Goal: Check status

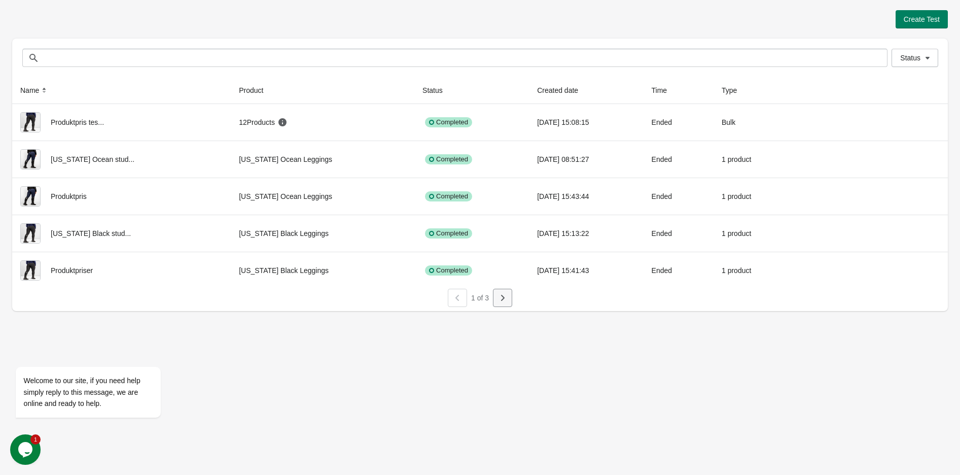
click at [500, 295] on icon "button" at bounding box center [502, 298] width 10 height 10
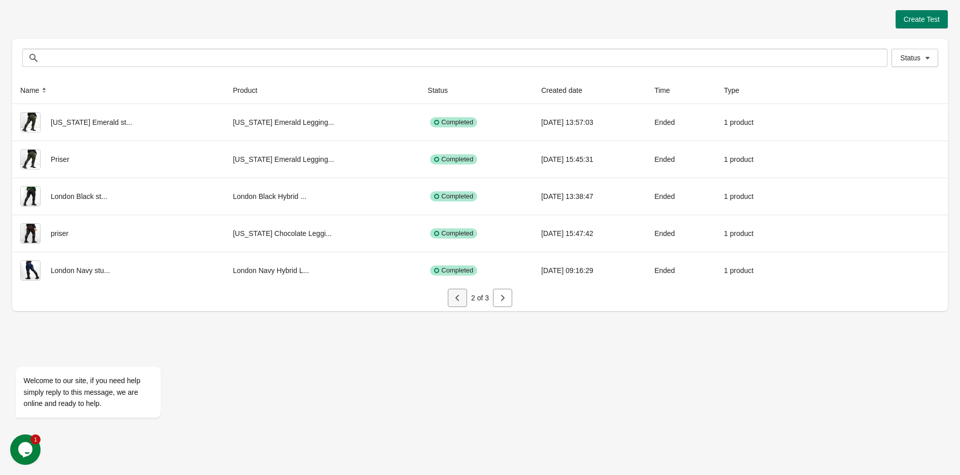
click at [459, 299] on icon "button" at bounding box center [457, 298] width 10 height 10
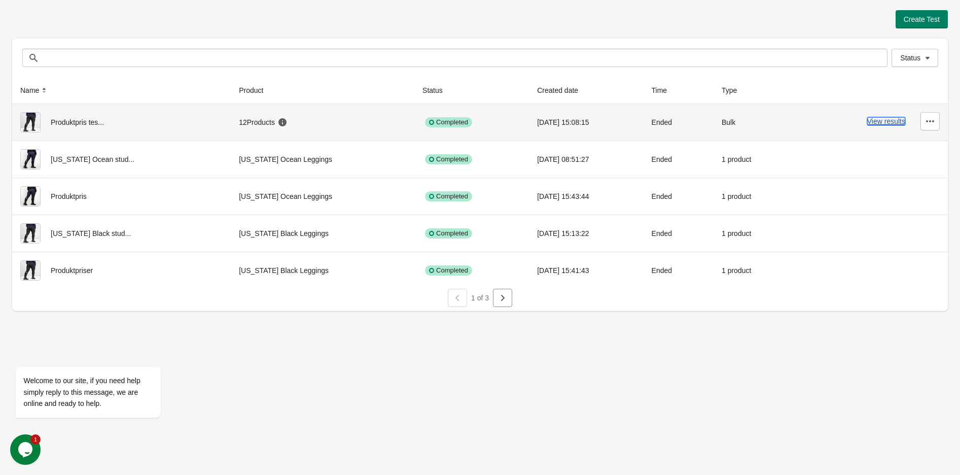
click at [883, 119] on button "View results" at bounding box center [886, 121] width 38 height 8
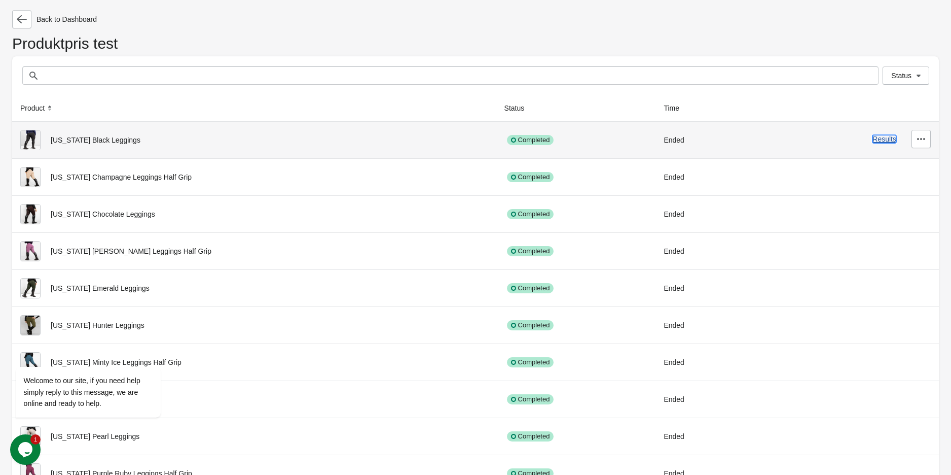
click at [879, 138] on button "Results" at bounding box center [885, 139] width 24 height 8
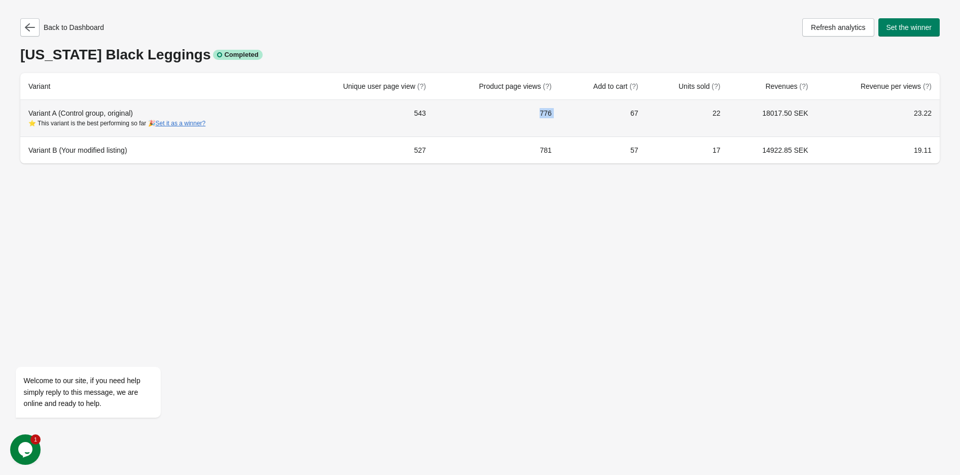
drag, startPoint x: 528, startPoint y: 115, endPoint x: 608, endPoint y: 115, distance: 80.1
click at [608, 115] on tr "Variant A (Control group, original) ⭐ This variant is the best performing so fa…" at bounding box center [479, 118] width 919 height 37
click at [598, 117] on td "67" at bounding box center [603, 118] width 87 height 37
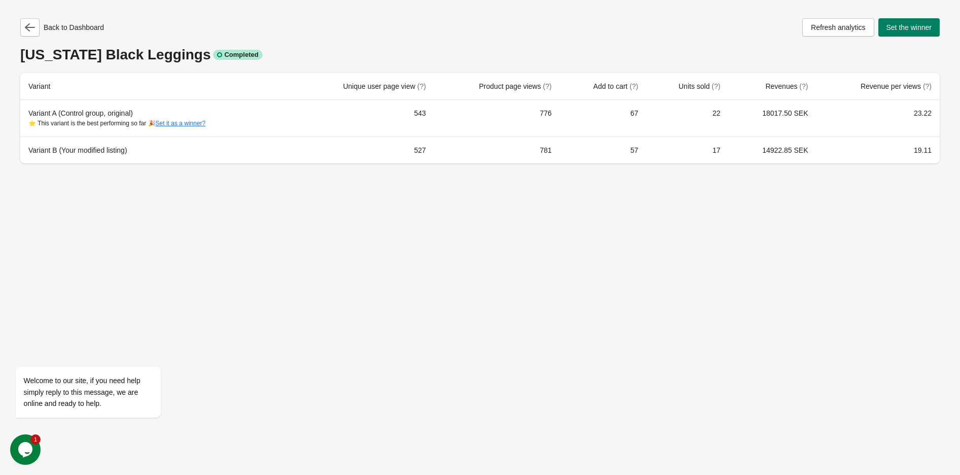
click at [601, 240] on div "Back to Dashboard Refresh analytics Set the winner [US_STATE] Black Leggings Co…" at bounding box center [480, 237] width 960 height 475
click at [25, 28] on icon "button" at bounding box center [30, 27] width 10 height 10
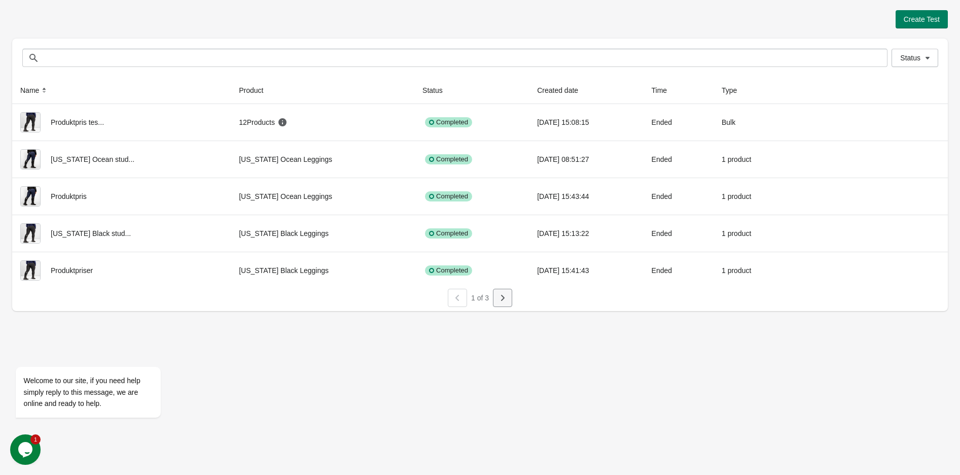
click at [503, 304] on button "button" at bounding box center [502, 297] width 19 height 18
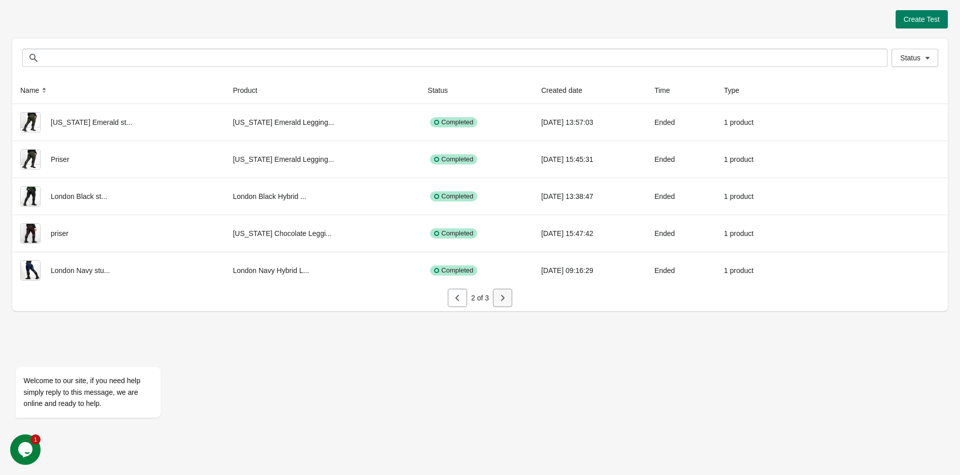
click at [503, 298] on icon "button" at bounding box center [503, 298] width 4 height 6
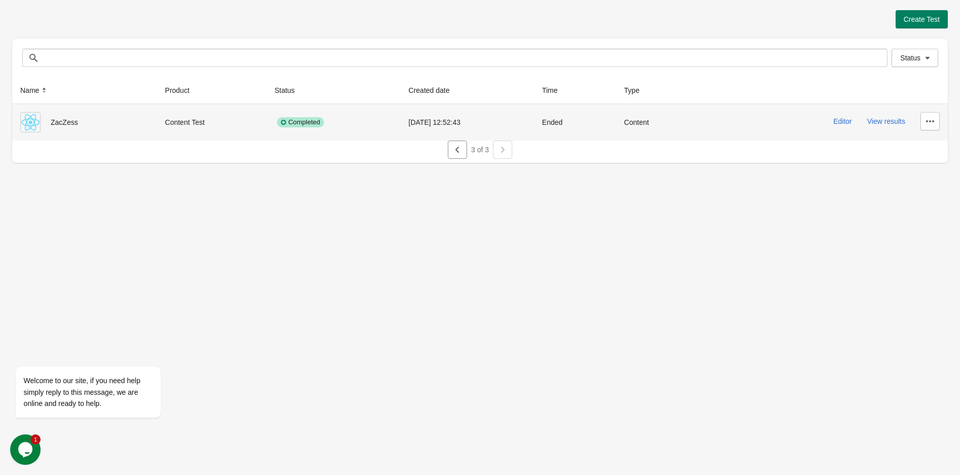
click at [459, 138] on td "[DATE] 12:52:43" at bounding box center [467, 122] width 133 height 37
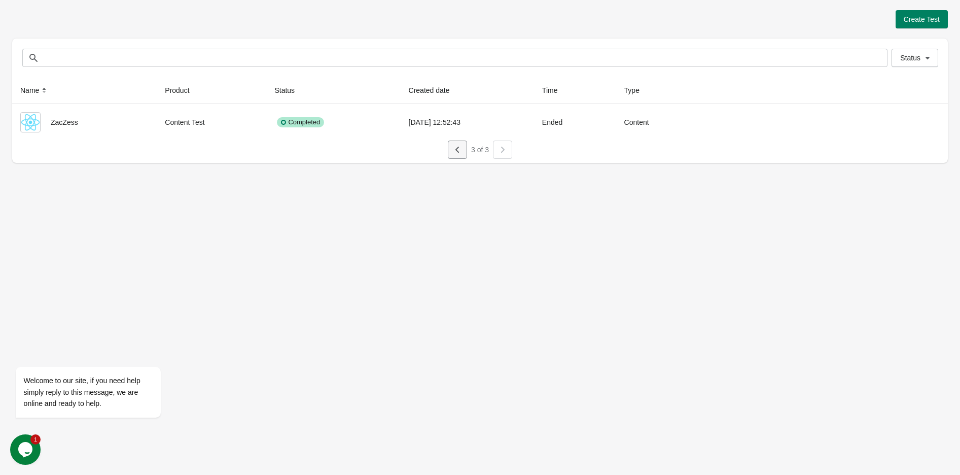
click at [459, 146] on icon "button" at bounding box center [457, 149] width 10 height 10
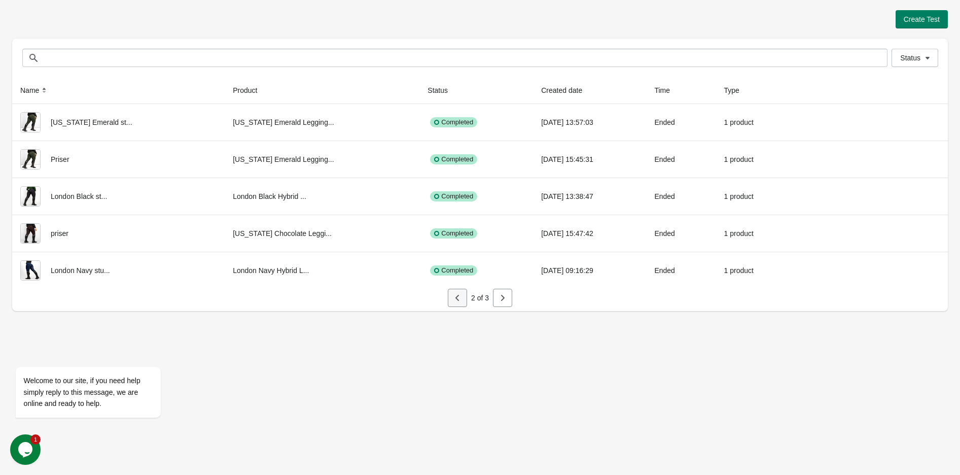
click at [462, 300] on button "button" at bounding box center [457, 297] width 19 height 18
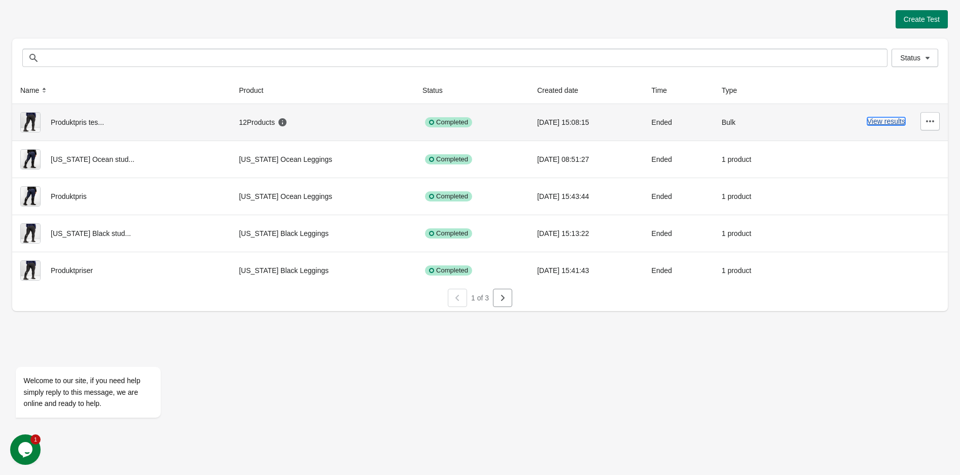
click at [891, 125] on button "View results" at bounding box center [886, 121] width 38 height 8
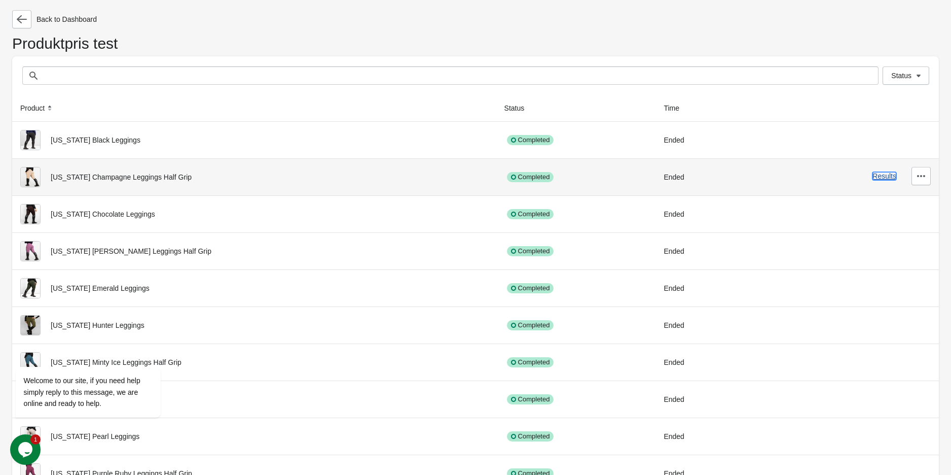
click at [881, 177] on button "Results" at bounding box center [885, 176] width 24 height 8
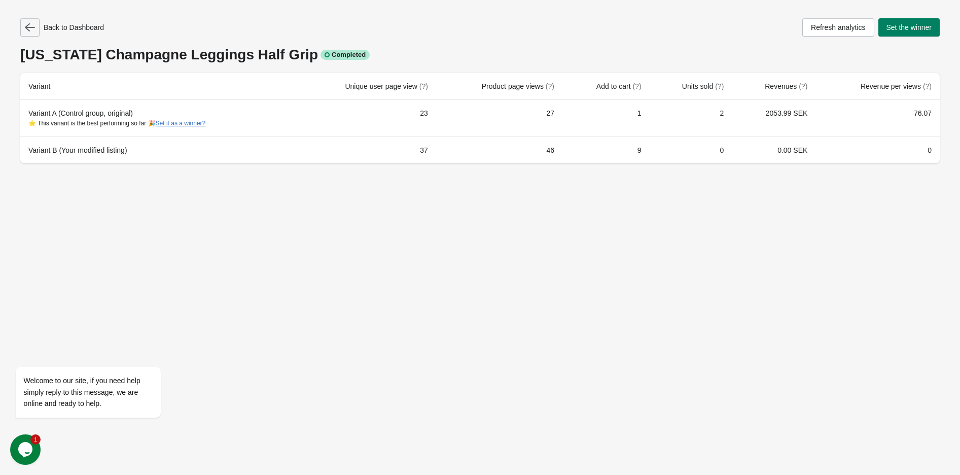
click at [31, 27] on icon "button" at bounding box center [30, 27] width 10 height 8
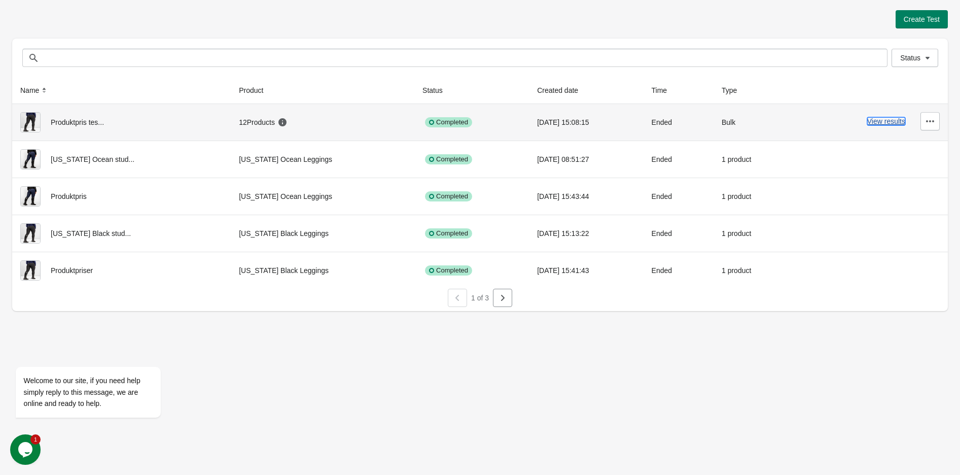
click at [883, 125] on button "View results" at bounding box center [886, 121] width 38 height 8
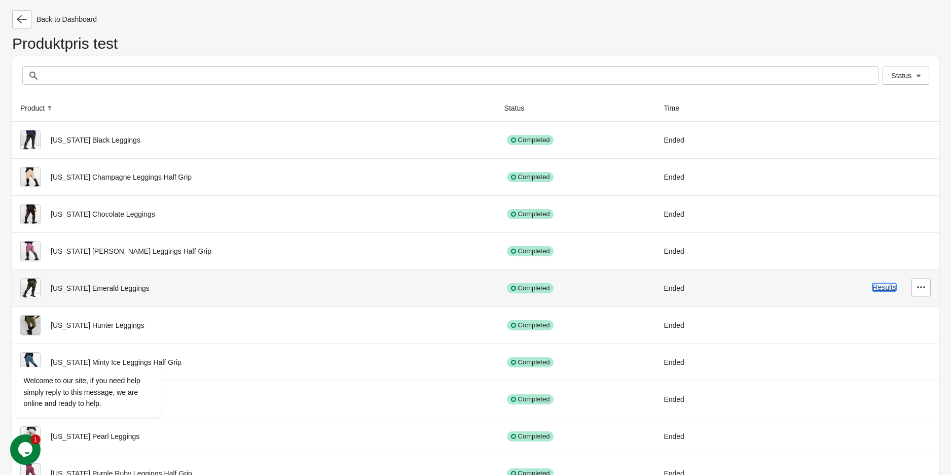
click at [891, 288] on button "Results" at bounding box center [885, 287] width 24 height 8
